Goal: Transaction & Acquisition: Purchase product/service

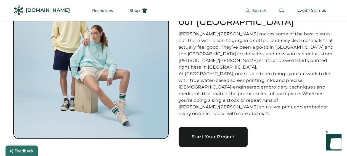
scroll to position [51, 0]
click at [211, 127] on link "Start Your Project" at bounding box center [213, 137] width 69 height 20
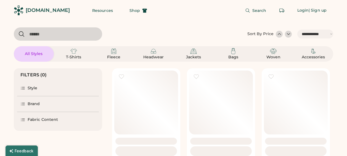
select select "*****"
select select "*"
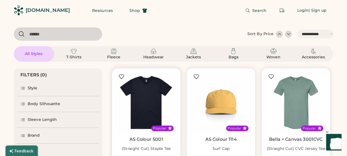
scroll to position [71, 0]
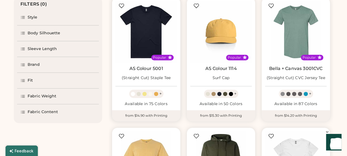
select select "*****"
select select "*"
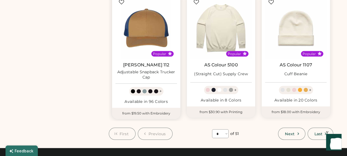
scroll to position [466, 0]
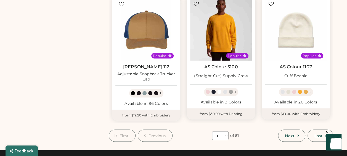
click at [212, 36] on img at bounding box center [221, 30] width 62 height 62
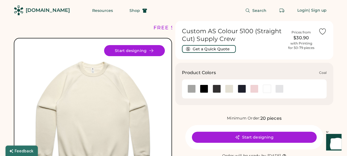
click at [219, 90] on div at bounding box center [217, 89] width 8 height 8
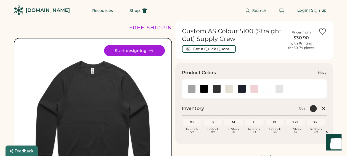
click at [243, 91] on div at bounding box center [242, 89] width 8 height 8
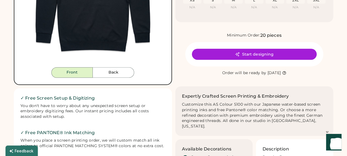
scroll to position [123, 0]
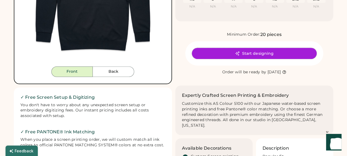
click at [255, 55] on button "Start designing" at bounding box center [254, 53] width 125 height 11
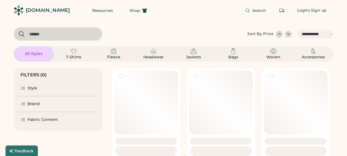
select select "*****"
select select "*"
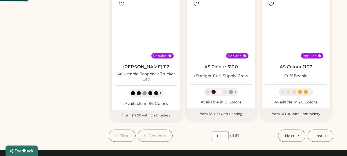
scroll to position [466, 0]
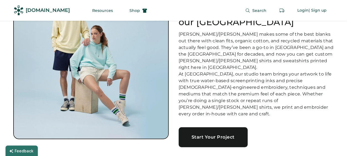
scroll to position [82, 0]
